Goal: Obtain resource: Download file/media

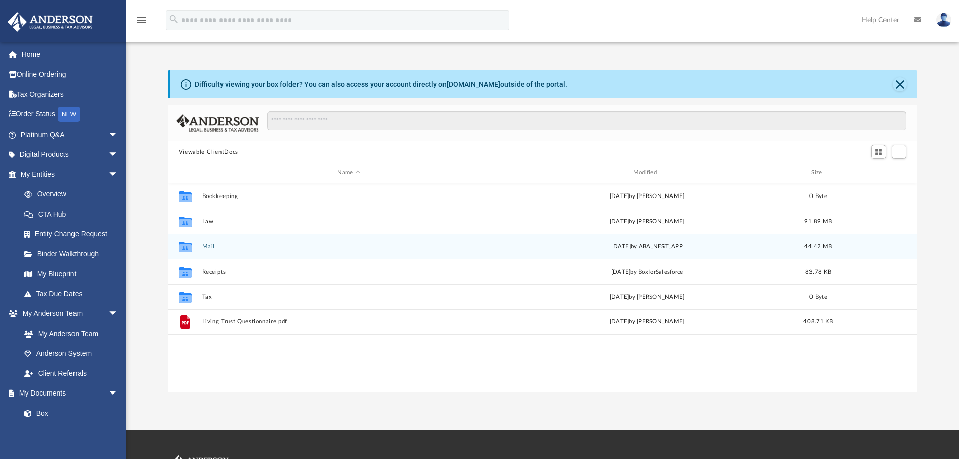
scroll to position [222, 742]
click at [208, 247] on button "Mail" at bounding box center [349, 246] width 294 height 7
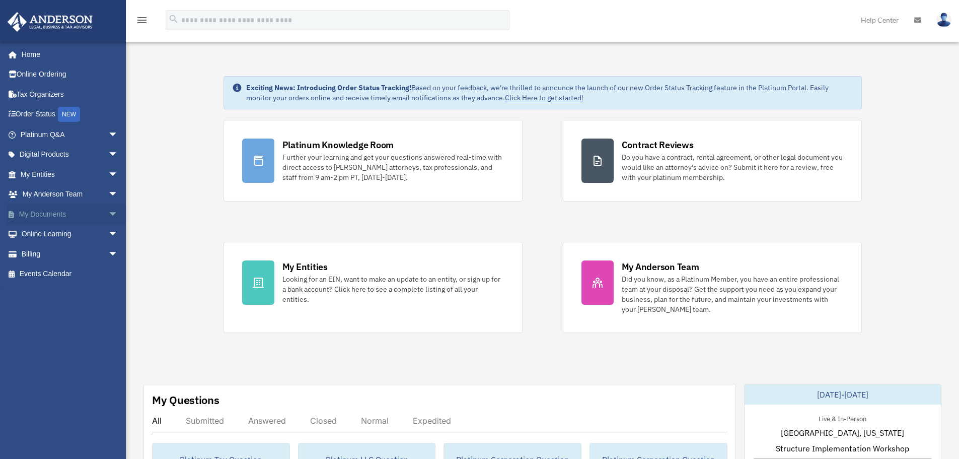
click at [108, 210] on span "arrow_drop_down" at bounding box center [118, 214] width 20 height 21
click at [67, 236] on link "Box" at bounding box center [73, 234] width 119 height 20
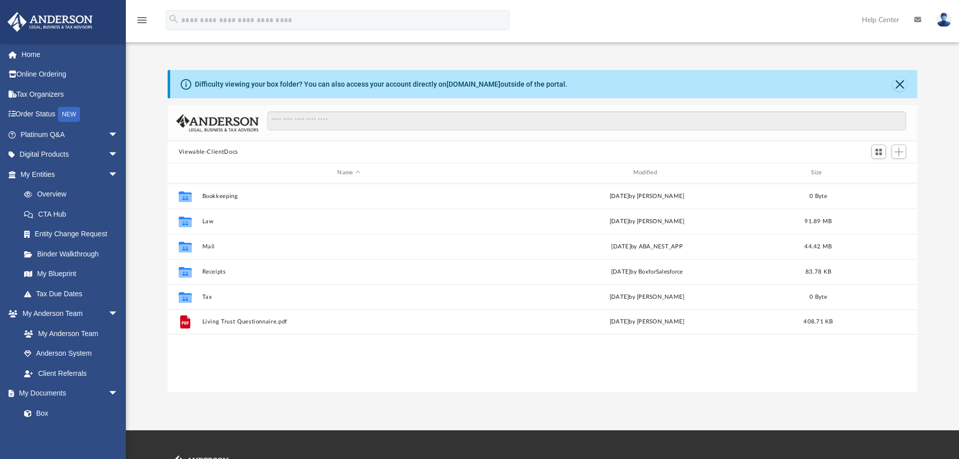
scroll to position [222, 742]
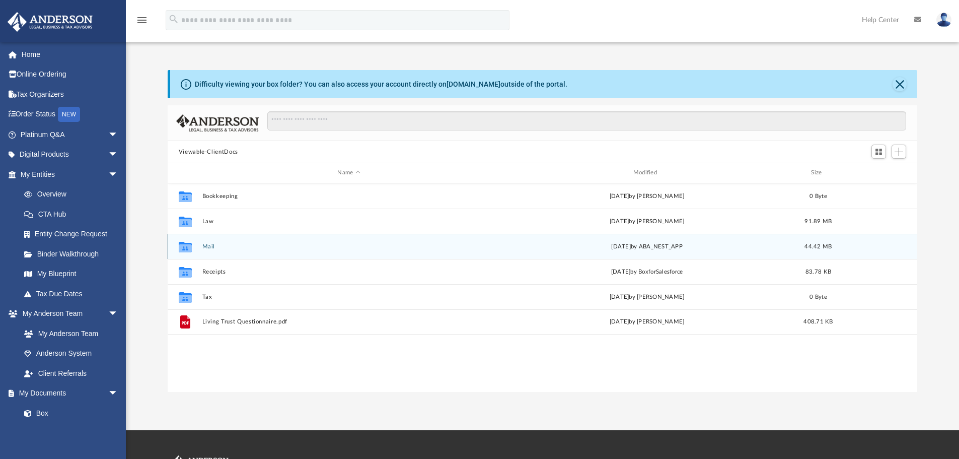
click at [209, 246] on button "Mail" at bounding box center [349, 246] width 294 height 7
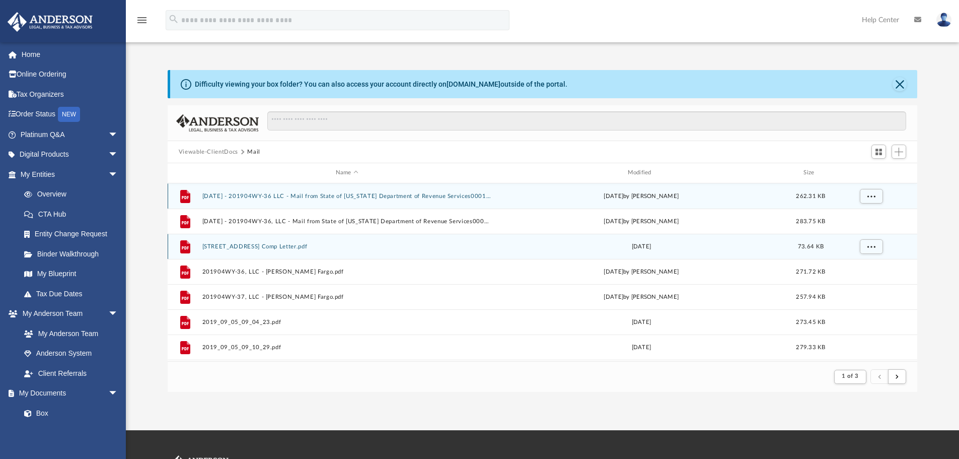
scroll to position [190, 742]
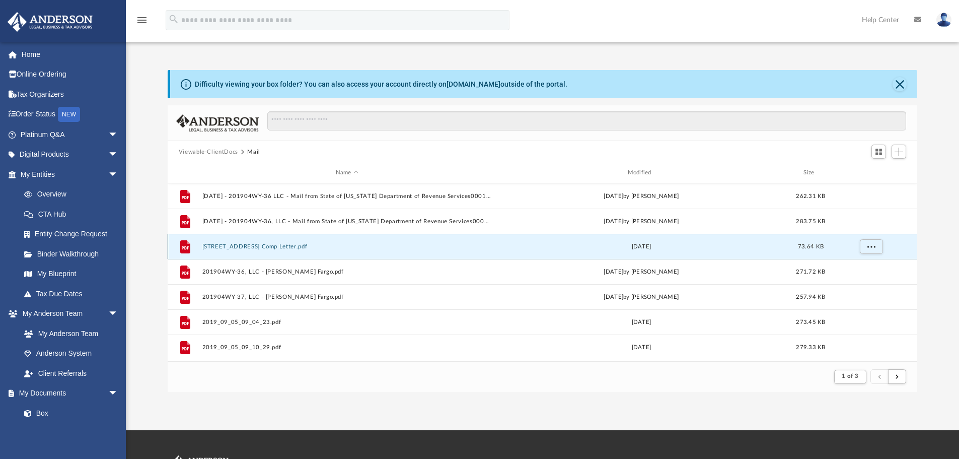
click at [207, 245] on button "[STREET_ADDRESS] Comp Letter.pdf" at bounding box center [347, 246] width 290 height 7
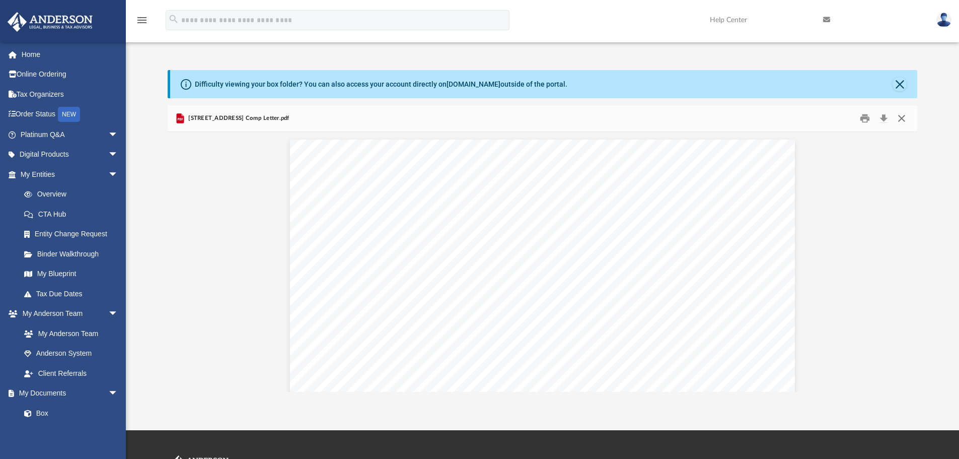
click at [903, 115] on button "Close" at bounding box center [902, 119] width 18 height 16
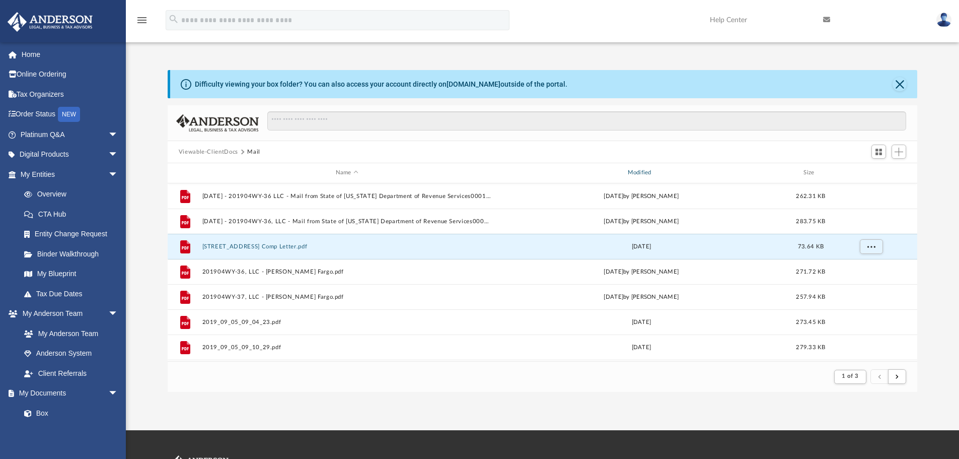
click at [648, 169] on div "Modified" at bounding box center [641, 172] width 290 height 9
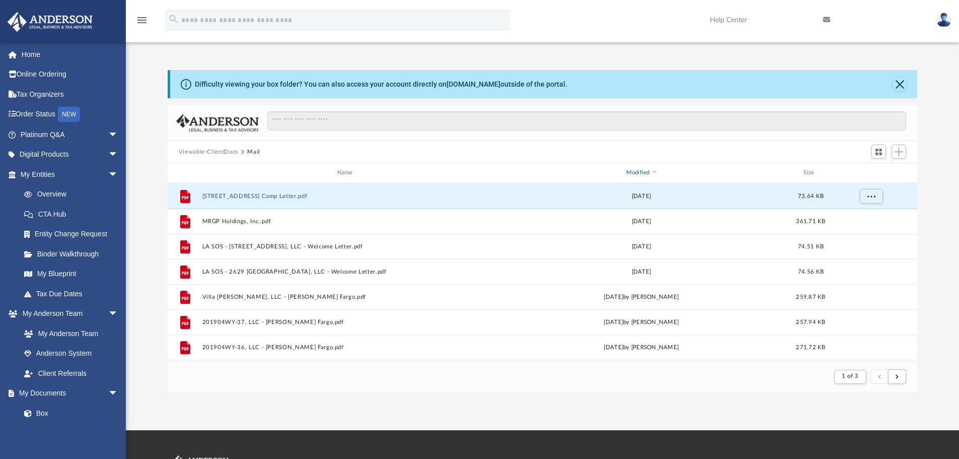
click at [656, 170] on div "Modified" at bounding box center [641, 172] width 290 height 9
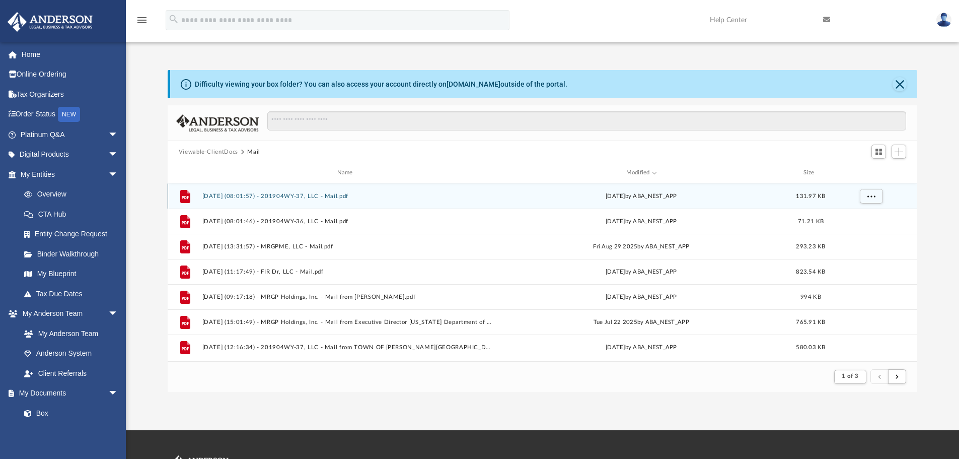
click at [317, 194] on button "[DATE] (08:01:57) - 201904WY-37, LLC - Mail.pdf" at bounding box center [347, 196] width 290 height 7
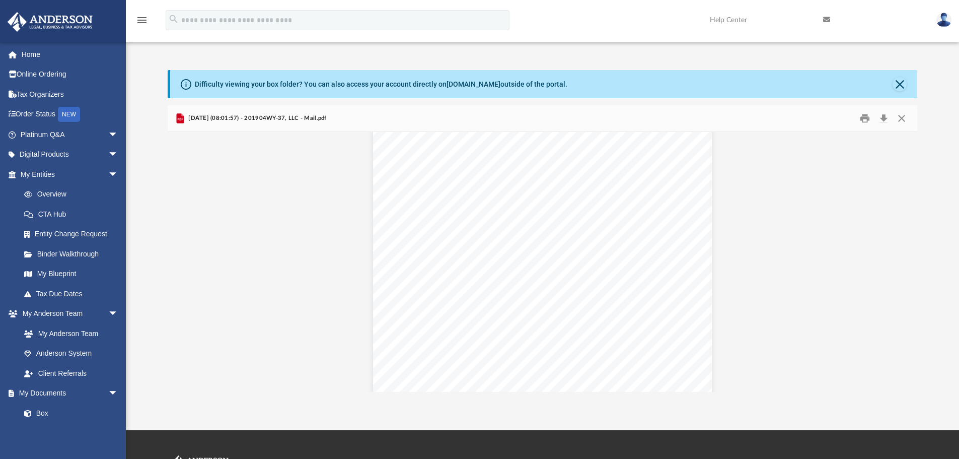
scroll to position [0, 0]
click at [902, 117] on button "Close" at bounding box center [902, 119] width 18 height 16
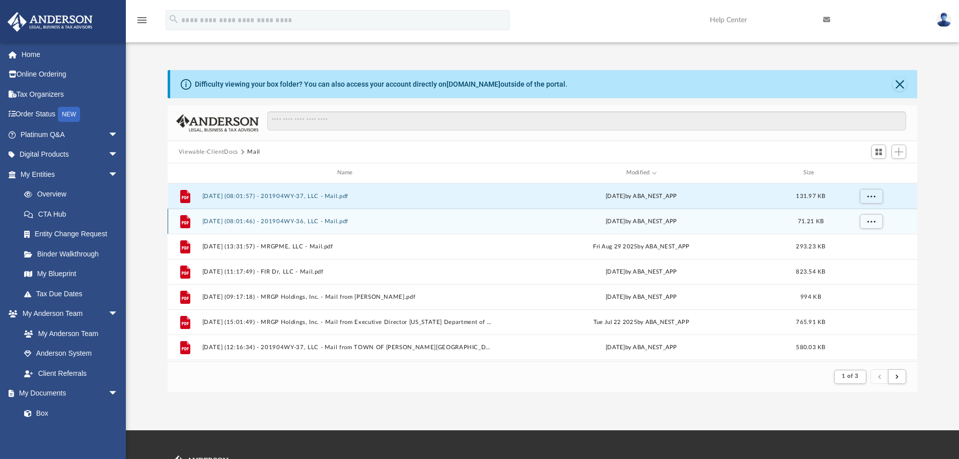
click at [332, 220] on button "[DATE] (08:01:46) - 201904WY-36, LLC - Mail.pdf" at bounding box center [347, 221] width 290 height 7
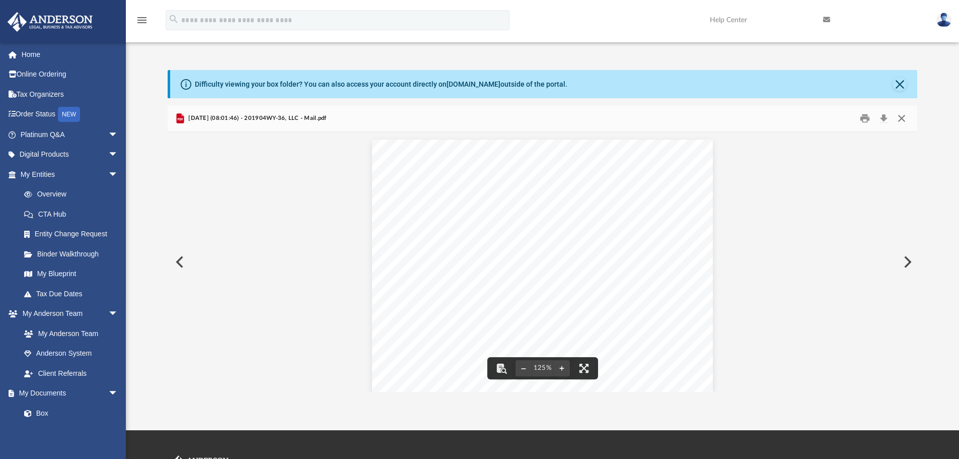
click at [898, 117] on button "Close" at bounding box center [902, 119] width 18 height 16
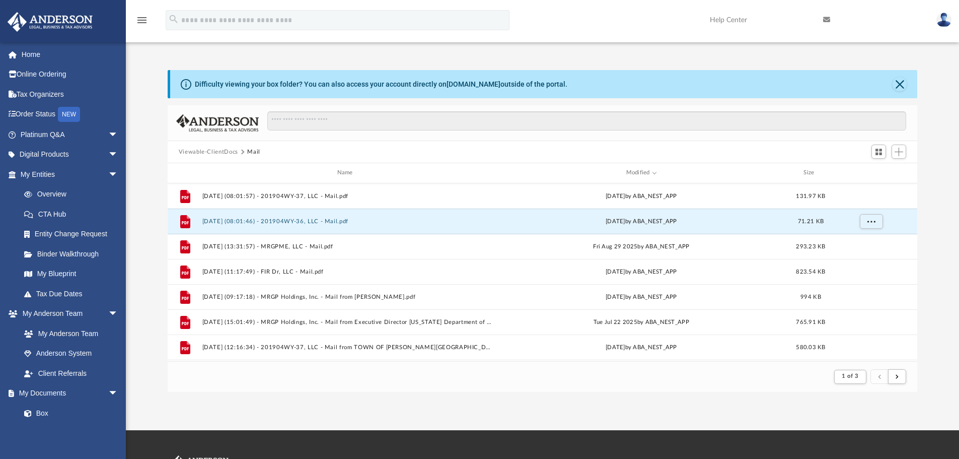
click at [946, 210] on div "Difficulty viewing your box folder? You can also access your account directly o…" at bounding box center [542, 231] width 833 height 322
